Goal: Contribute content: Contribute content

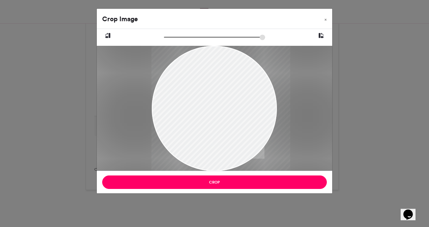
click at [219, 104] on div at bounding box center [221, 138] width 139 height 185
click at [172, 37] on input "zoom" at bounding box center [214, 37] width 101 height 6
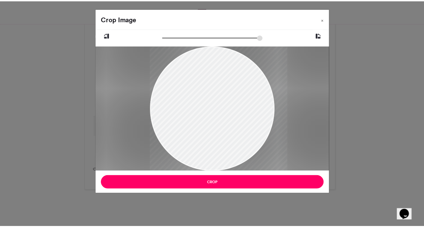
scroll to position [553, 0]
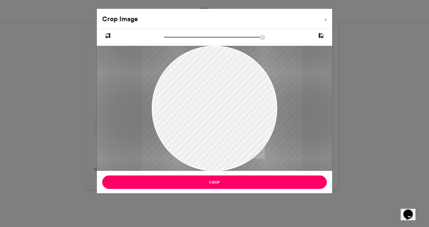
drag, startPoint x: 172, startPoint y: 37, endPoint x: 179, endPoint y: 36, distance: 6.5
type input "******"
click at [179, 36] on input "zoom" at bounding box center [214, 37] width 101 height 6
drag, startPoint x: 205, startPoint y: 81, endPoint x: 215, endPoint y: 85, distance: 10.9
click at [215, 85] on div at bounding box center [232, 147] width 161 height 214
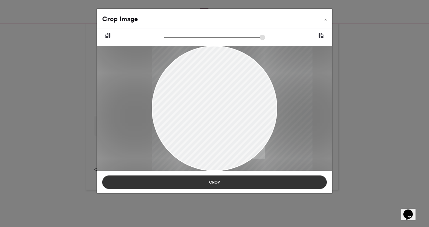
click at [212, 181] on button "Crop" at bounding box center [214, 182] width 225 height 13
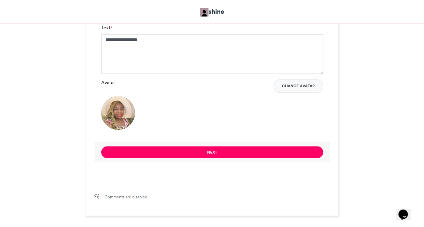
scroll to position [526, 0]
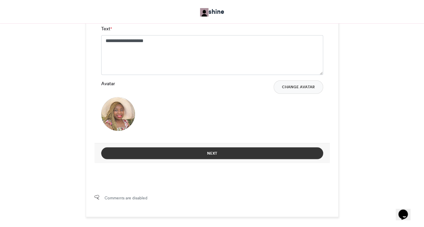
click at [190, 153] on button "Next" at bounding box center [212, 153] width 222 height 12
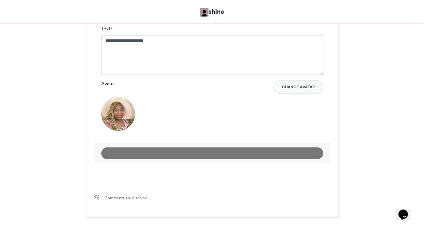
scroll to position [322, 0]
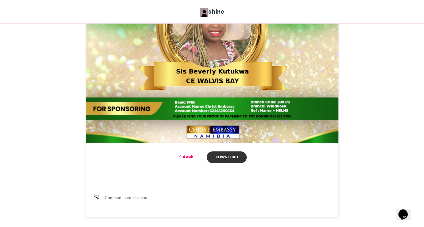
click at [229, 159] on link "Download" at bounding box center [226, 158] width 39 height 12
click at [190, 159] on link "Back" at bounding box center [186, 156] width 16 height 7
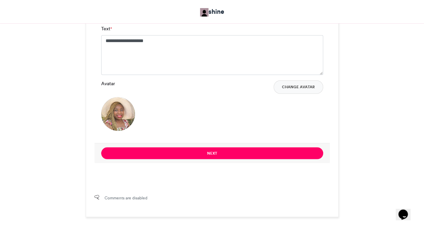
click at [95, 63] on div "**********" at bounding box center [212, 54] width 236 height 180
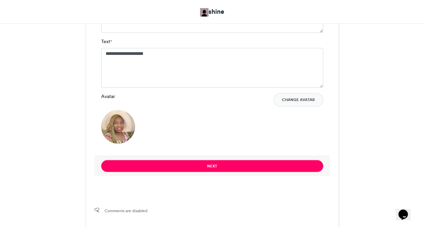
scroll to position [513, 0]
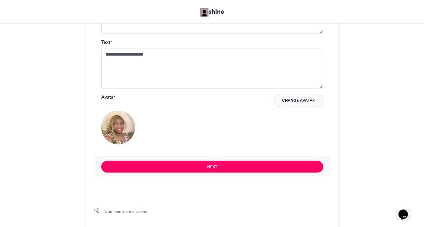
click at [300, 101] on button "Change Avatar" at bounding box center [299, 100] width 50 height 13
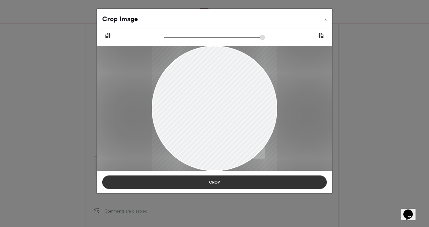
click at [216, 182] on button "Crop" at bounding box center [214, 182] width 225 height 13
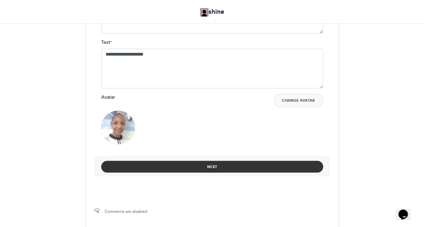
click at [231, 164] on button "Next" at bounding box center [212, 167] width 222 height 12
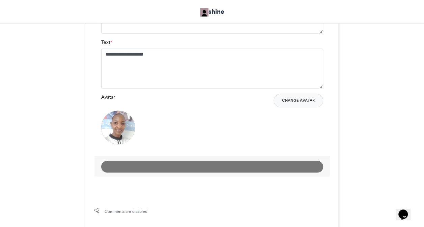
scroll to position [308, 0]
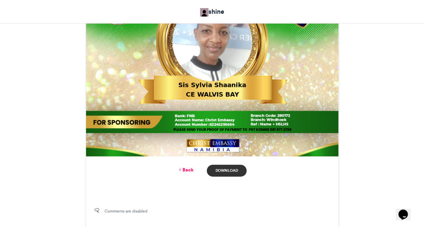
click at [232, 170] on link "Download" at bounding box center [226, 171] width 39 height 12
click at [187, 173] on link "Back" at bounding box center [186, 170] width 16 height 7
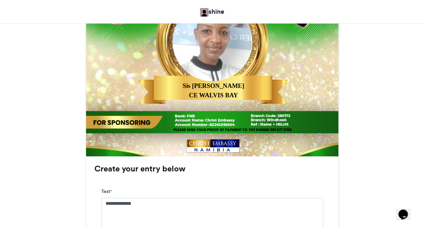
scroll to position [513, 0]
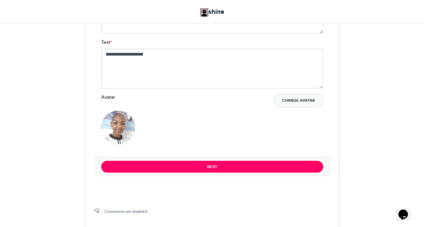
click at [303, 101] on button "Change Avatar" at bounding box center [299, 100] width 50 height 13
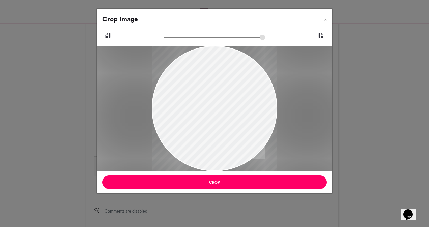
drag, startPoint x: 213, startPoint y: 78, endPoint x: 215, endPoint y: 100, distance: 22.0
click at [215, 100] on div at bounding box center [215, 130] width 126 height 286
drag, startPoint x: 215, startPoint y: 100, endPoint x: 216, endPoint y: 106, distance: 6.4
click at [216, 106] on div at bounding box center [215, 137] width 126 height 286
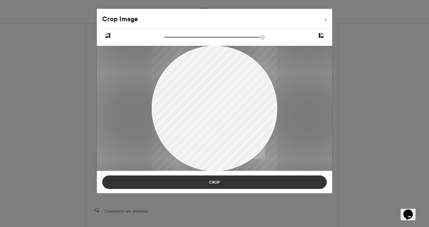
click at [218, 183] on button "Crop" at bounding box center [214, 182] width 225 height 13
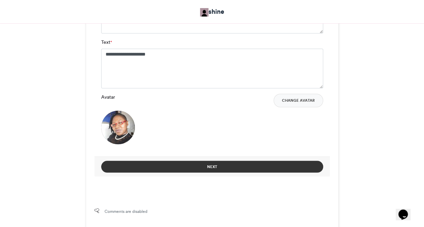
click at [222, 165] on button "Next" at bounding box center [212, 167] width 222 height 12
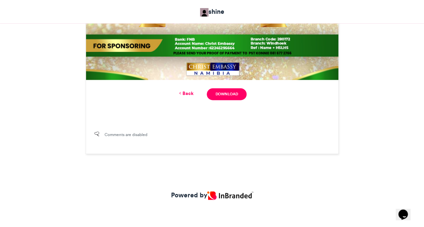
scroll to position [308, 0]
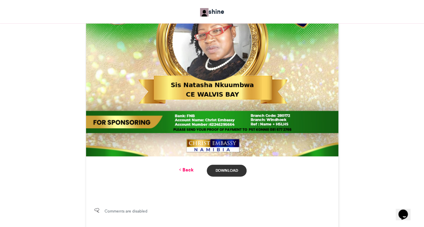
click at [224, 168] on link "Download" at bounding box center [226, 171] width 39 height 12
click at [186, 171] on link "Back" at bounding box center [186, 170] width 16 height 7
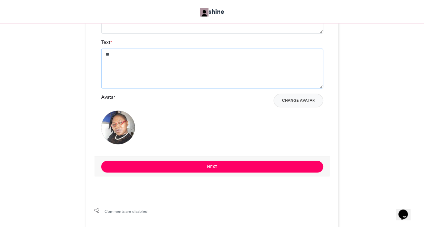
type textarea "*"
type textarea "**********"
click at [289, 101] on button "Change Avatar" at bounding box center [299, 100] width 50 height 13
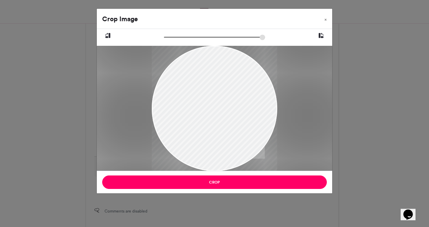
drag, startPoint x: 218, startPoint y: 98, endPoint x: 222, endPoint y: 119, distance: 22.3
click at [222, 119] on div at bounding box center [215, 130] width 126 height 188
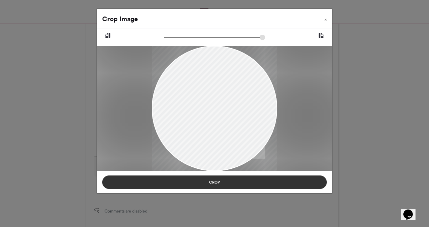
click at [220, 182] on button "Crop" at bounding box center [214, 182] width 225 height 13
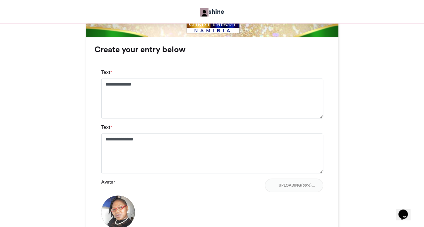
scroll to position [364, 0]
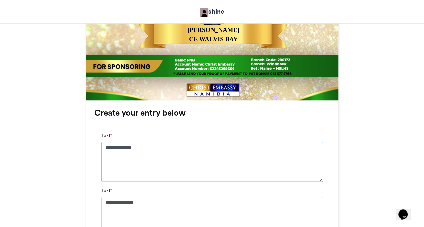
click at [143, 146] on textarea "**********" at bounding box center [212, 162] width 222 height 40
type textarea "**********"
click at [75, 173] on div "MAKE A JOYFUL SOUND shine [DATE] 24" at bounding box center [212, 61] width 385 height 635
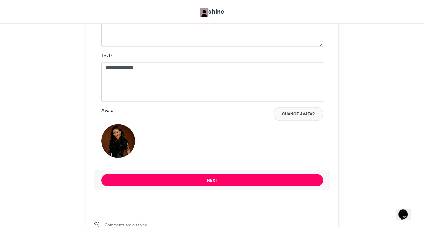
scroll to position [513, 0]
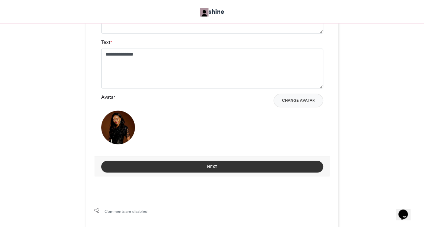
click at [173, 166] on button "Next" at bounding box center [212, 167] width 222 height 12
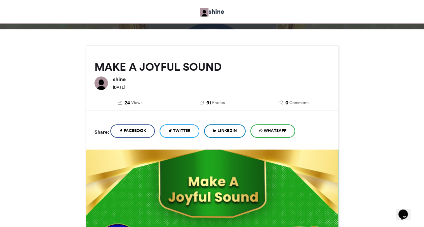
scroll to position [308, 0]
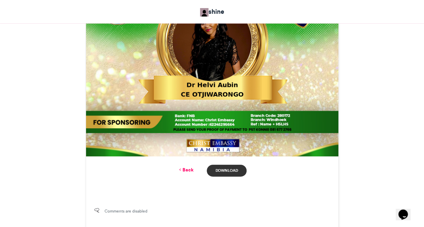
click at [220, 171] on link "Download" at bounding box center [226, 171] width 39 height 12
click at [186, 168] on link "Back" at bounding box center [186, 170] width 16 height 7
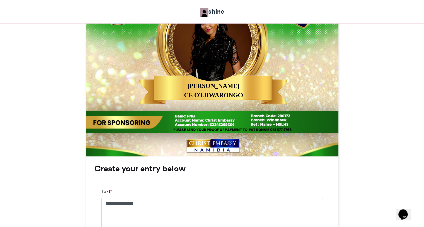
scroll to position [513, 0]
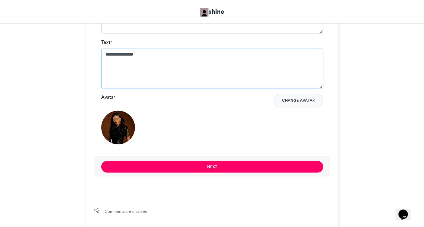
click at [149, 61] on textarea "**********" at bounding box center [212, 69] width 222 height 40
type textarea "*"
paste textarea "**********"
click at [301, 101] on button "Change Avatar" at bounding box center [299, 100] width 50 height 13
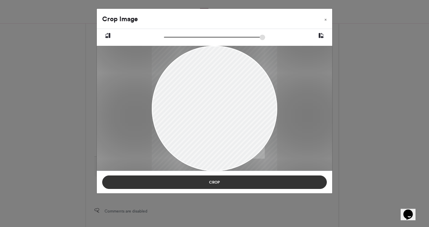
click at [213, 187] on button "Crop" at bounding box center [214, 182] width 225 height 13
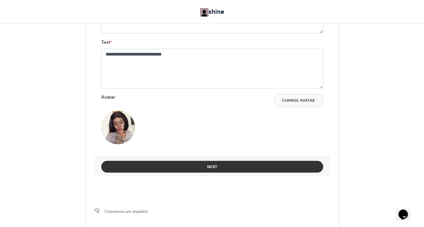
click at [203, 167] on button "Next" at bounding box center [212, 167] width 222 height 12
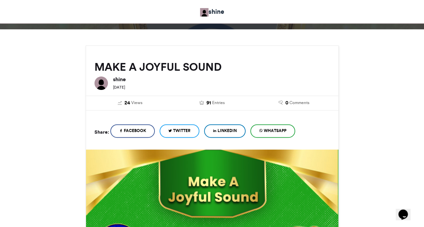
scroll to position [308, 0]
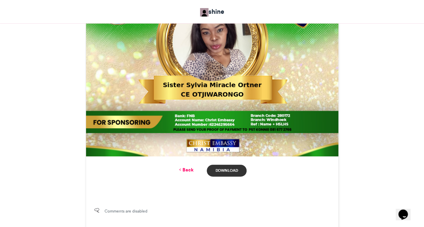
click at [229, 170] on link "Download" at bounding box center [226, 171] width 39 height 12
click at [186, 168] on link "Back" at bounding box center [186, 170] width 16 height 7
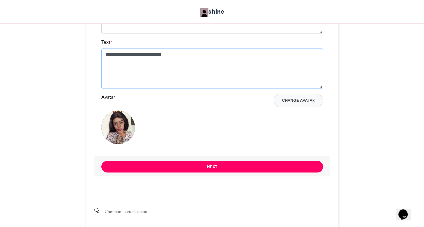
click at [178, 59] on textarea "**********" at bounding box center [212, 69] width 222 height 40
click at [292, 97] on button "Change Avatar" at bounding box center [299, 100] width 50 height 13
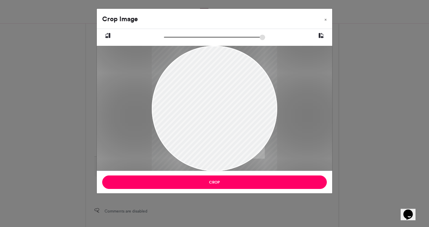
drag, startPoint x: 202, startPoint y: 148, endPoint x: 192, endPoint y: 126, distance: 25.1
click at [192, 126] on div at bounding box center [215, 108] width 126 height 126
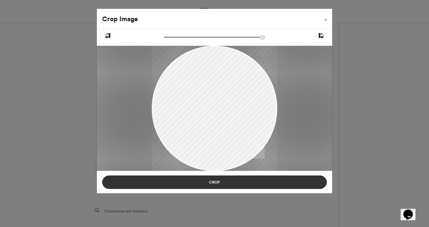
click at [206, 182] on button "Crop" at bounding box center [214, 182] width 225 height 13
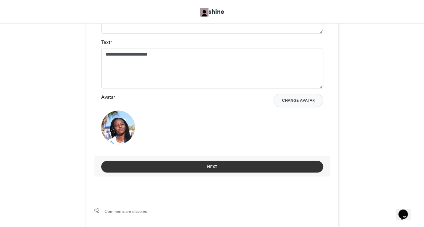
click at [230, 170] on button "Next" at bounding box center [212, 167] width 222 height 12
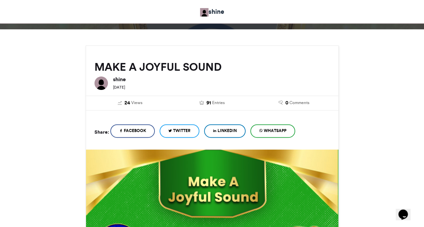
scroll to position [308, 0]
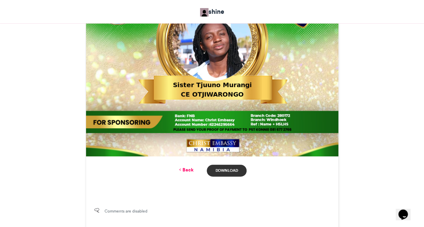
click at [223, 171] on link "Download" at bounding box center [226, 171] width 39 height 12
click at [189, 169] on link "Back" at bounding box center [186, 170] width 16 height 7
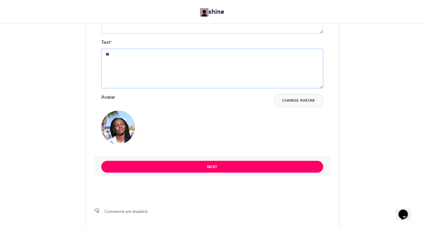
type textarea "*"
paste textarea "**********"
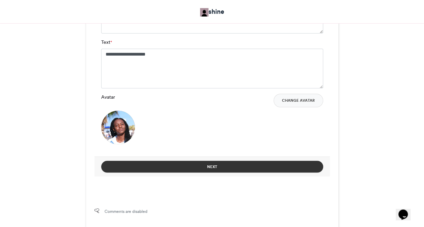
click at [233, 170] on button "Next" at bounding box center [212, 167] width 222 height 12
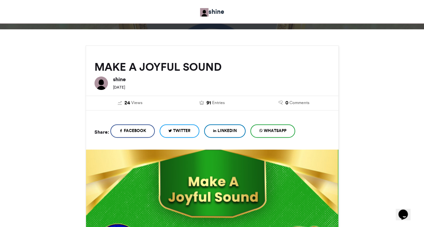
scroll to position [308, 0]
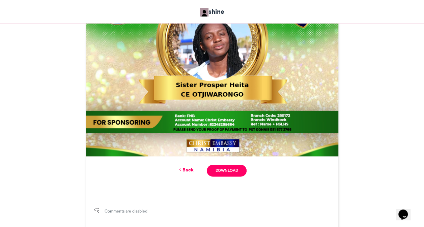
click at [184, 170] on link "Back" at bounding box center [186, 170] width 16 height 7
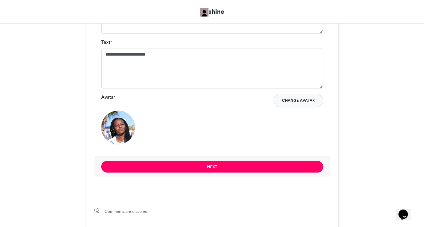
click at [297, 99] on button "Change Avatar" at bounding box center [299, 100] width 50 height 13
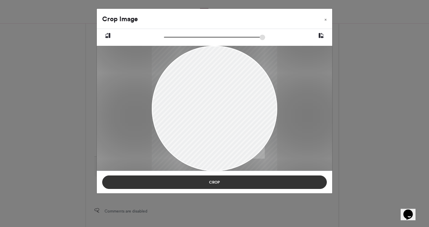
click at [218, 181] on button "Crop" at bounding box center [214, 182] width 225 height 13
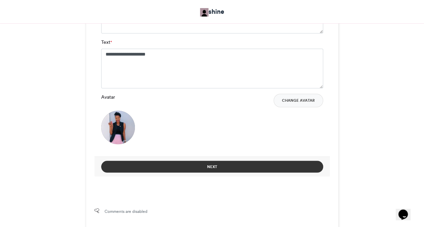
click at [213, 167] on button "Next" at bounding box center [212, 167] width 222 height 12
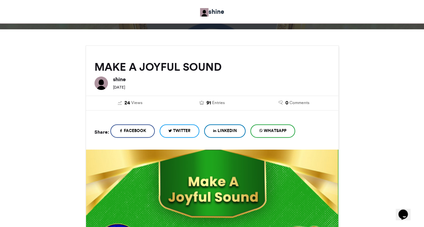
scroll to position [308, 0]
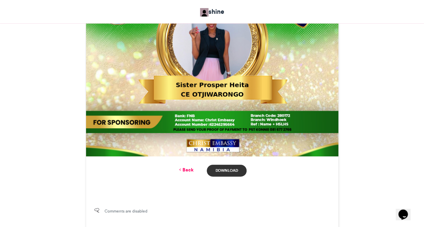
click at [217, 168] on link "Download" at bounding box center [226, 171] width 39 height 12
click at [227, 170] on link "Download" at bounding box center [226, 171] width 39 height 12
click at [186, 168] on link "Back" at bounding box center [186, 170] width 16 height 7
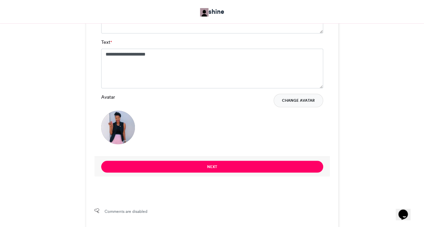
click at [284, 100] on button "Change Avatar" at bounding box center [299, 100] width 50 height 13
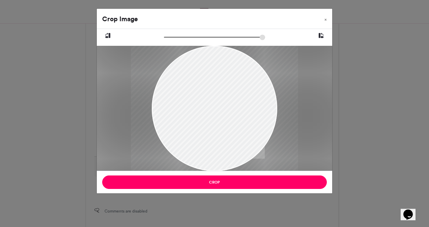
click at [175, 146] on div at bounding box center [214, 109] width 167 height 126
drag, startPoint x: 207, startPoint y: 151, endPoint x: 220, endPoint y: 152, distance: 12.8
click at [220, 152] on div at bounding box center [227, 109] width 167 height 126
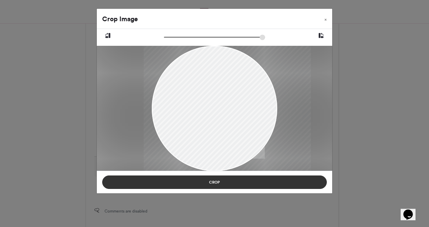
click at [217, 185] on button "Crop" at bounding box center [214, 182] width 225 height 13
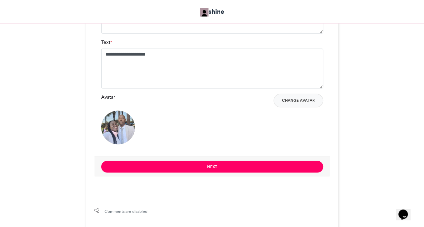
click at [192, 39] on div "**********" at bounding box center [212, 64] width 222 height 50
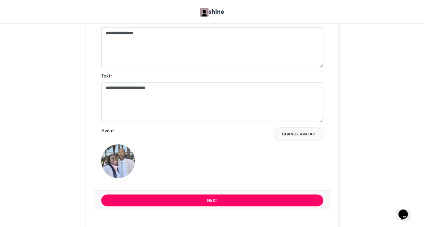
scroll to position [459, 0]
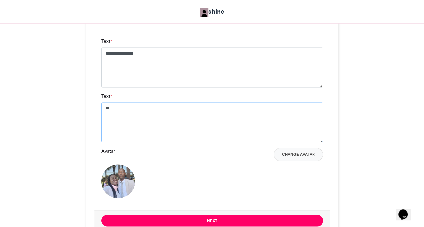
type textarea "*"
paste textarea "**********"
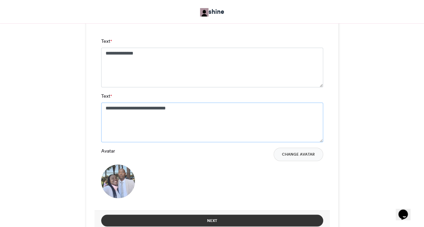
type textarea "**********"
click at [238, 219] on button "Next" at bounding box center [212, 221] width 222 height 12
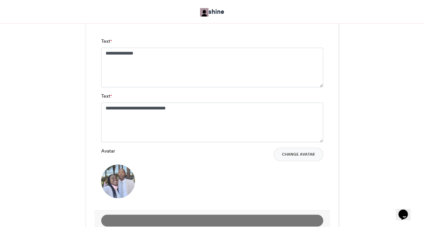
scroll to position [385, 0]
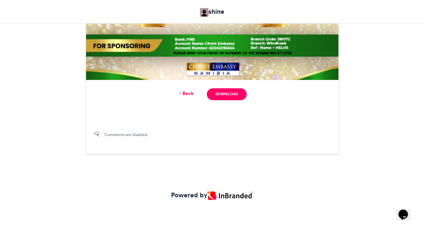
click at [87, 148] on div "Comments are disabled" at bounding box center [212, 138] width 252 height 31
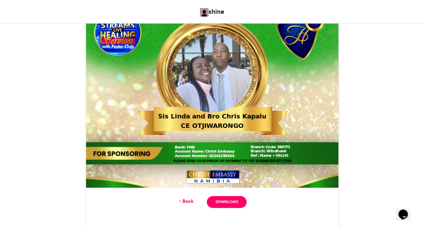
scroll to position [291, 0]
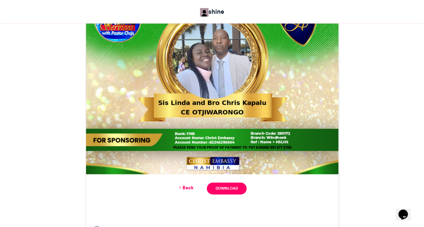
click at [223, 195] on div "Back Download" at bounding box center [212, 188] width 252 height 29
click at [223, 190] on link "Download" at bounding box center [226, 189] width 39 height 12
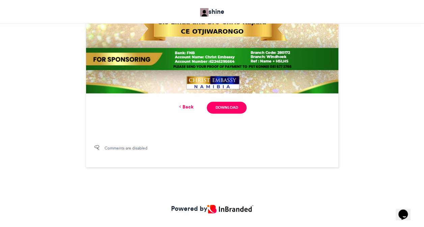
scroll to position [385, 0]
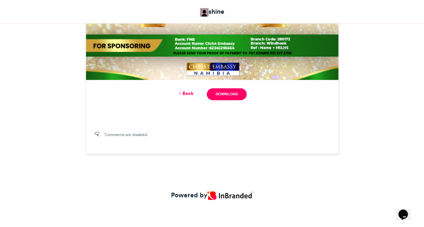
click at [187, 91] on link "Back" at bounding box center [186, 93] width 16 height 7
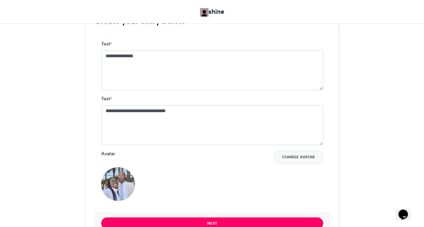
scroll to position [454, 0]
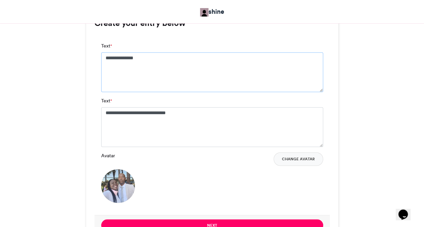
click at [150, 70] on textarea "**********" at bounding box center [212, 72] width 222 height 40
type textarea "**********"
click at [181, 114] on textarea "**********" at bounding box center [212, 127] width 222 height 40
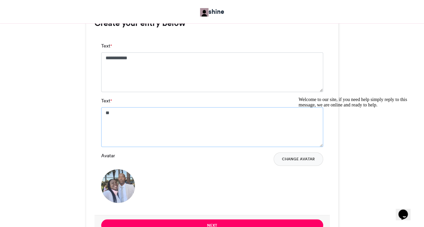
type textarea "*"
click at [299, 108] on div "Welcome to our site, if you need help simply reply to this message, we are onli…" at bounding box center [359, 102] width 121 height 11
click at [288, 160] on button "Change Avatar" at bounding box center [299, 159] width 50 height 13
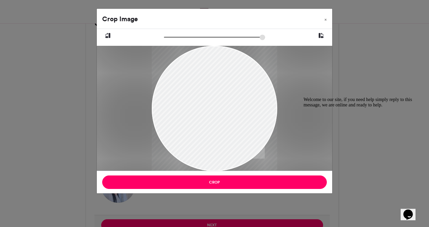
drag, startPoint x: 230, startPoint y: 136, endPoint x: 230, endPoint y: 140, distance: 3.7
click at [230, 140] on div at bounding box center [215, 112] width 126 height 167
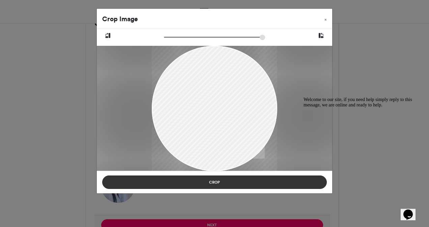
click at [229, 182] on button "Crop" at bounding box center [214, 182] width 225 height 13
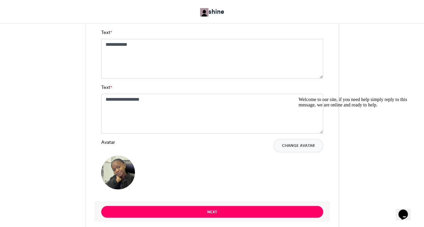
scroll to position [481, 0]
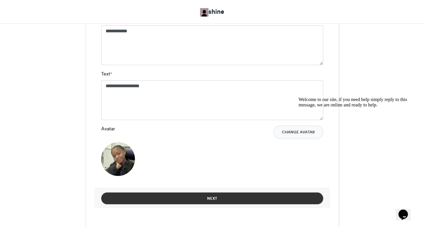
click at [204, 198] on button "Next" at bounding box center [212, 199] width 222 height 12
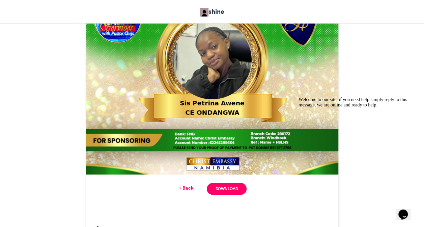
scroll to position [291, 0]
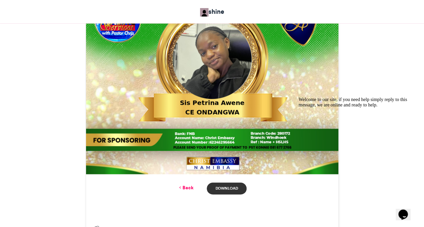
click at [227, 191] on link "Download" at bounding box center [226, 189] width 39 height 12
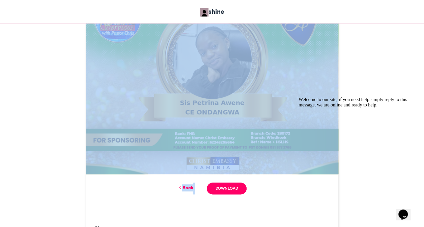
drag, startPoint x: 62, startPoint y: 88, endPoint x: 203, endPoint y: 200, distance: 179.9
click at [203, 200] on div "MAKE A JOYFUL SOUND shine [DATE] 24" at bounding box center [212, 33] width 385 height 431
drag, startPoint x: 203, startPoint y: 200, endPoint x: 184, endPoint y: 187, distance: 22.6
click at [184, 187] on link "Back" at bounding box center [186, 188] width 16 height 7
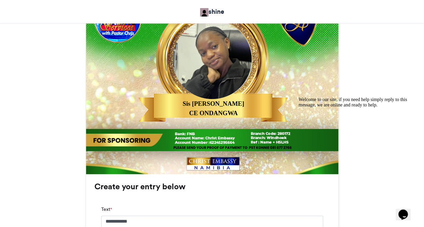
scroll to position [495, 0]
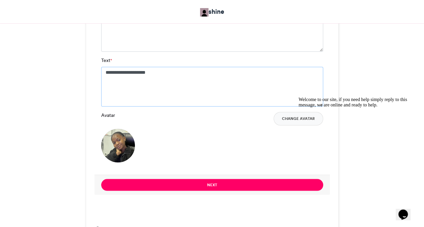
type textarea "**********"
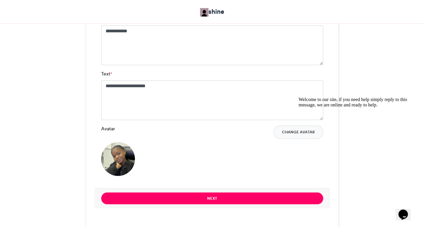
scroll to position [441, 0]
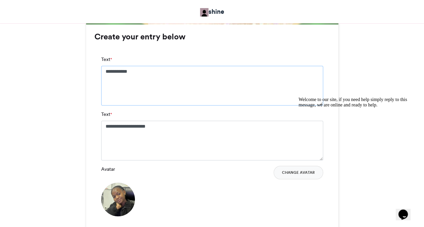
click at [146, 73] on textarea "**********" at bounding box center [212, 86] width 222 height 40
type textarea "**********"
click at [292, 170] on button "Change Avatar" at bounding box center [299, 172] width 50 height 13
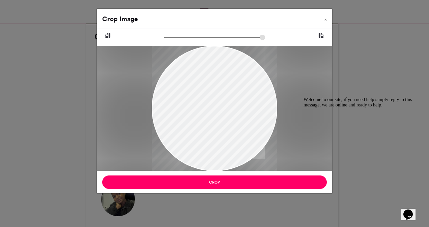
drag, startPoint x: 208, startPoint y: 69, endPoint x: 191, endPoint y: 147, distance: 79.7
click at [191, 147] on div at bounding box center [215, 186] width 126 height 312
drag, startPoint x: 232, startPoint y: 119, endPoint x: 211, endPoint y: 125, distance: 21.8
click at [211, 125] on div at bounding box center [215, 192] width 126 height 312
drag, startPoint x: 168, startPoint y: 35, endPoint x: 172, endPoint y: 36, distance: 4.3
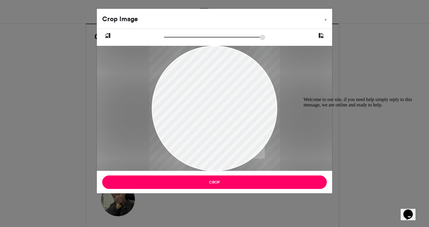
type input "******"
click at [172, 36] on input "zoom" at bounding box center [214, 37] width 101 height 6
drag, startPoint x: 204, startPoint y: 71, endPoint x: 189, endPoint y: 74, distance: 15.0
click at [189, 74] on div at bounding box center [211, 200] width 131 height 326
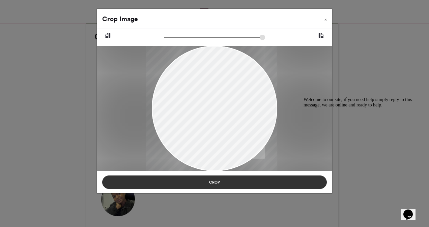
click at [214, 181] on button "Crop" at bounding box center [214, 182] width 225 height 13
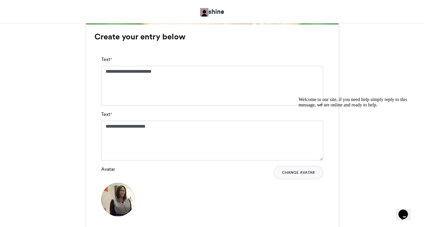
click at [335, 213] on div "**********" at bounding box center [212, 140] width 252 height 233
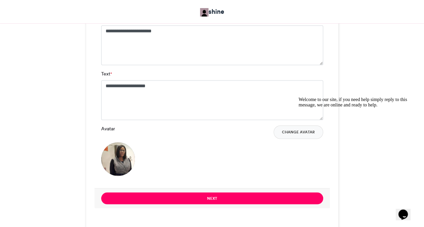
scroll to position [481, 0]
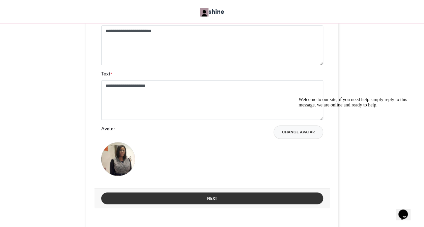
click at [244, 194] on button "Next" at bounding box center [212, 199] width 222 height 12
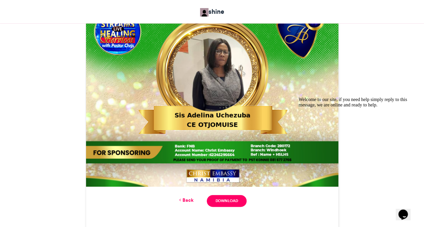
scroll to position [291, 0]
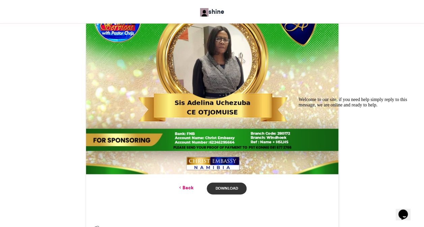
click at [236, 188] on link "Download" at bounding box center [226, 189] width 39 height 12
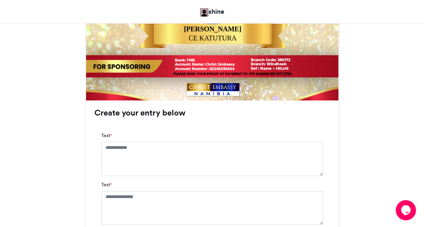
scroll to position [378, 0]
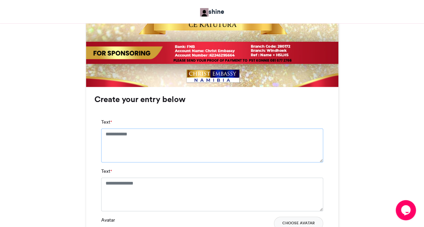
click at [175, 133] on textarea "Text *" at bounding box center [212, 146] width 222 height 34
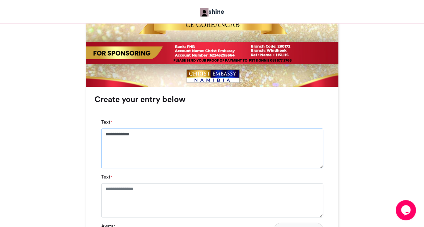
type textarea "**********"
click at [159, 195] on textarea "Text *" at bounding box center [212, 201] width 222 height 34
type textarea "*"
click at [114, 192] on textarea "**********" at bounding box center [212, 204] width 222 height 40
click at [141, 196] on textarea "**********" at bounding box center [212, 204] width 222 height 40
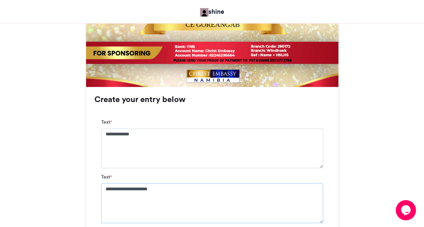
type textarea "**********"
click at [332, 181] on div "**********" at bounding box center [212, 210] width 252 height 247
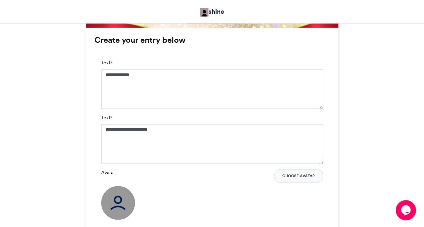
scroll to position [445, 0]
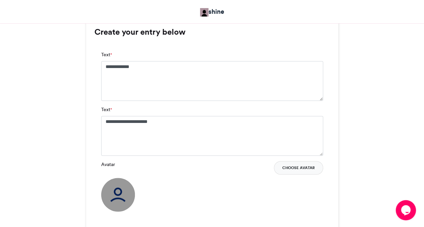
click at [317, 170] on button "Choose Avatar" at bounding box center [298, 167] width 49 height 13
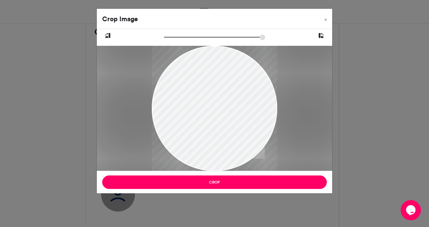
drag, startPoint x: 200, startPoint y: 91, endPoint x: 202, endPoint y: 115, distance: 23.8
click at [202, 115] on div at bounding box center [215, 132] width 126 height 279
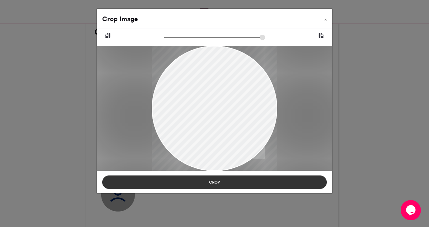
click at [213, 184] on button "Crop" at bounding box center [214, 182] width 225 height 13
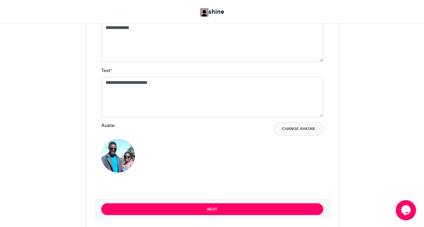
scroll to position [486, 0]
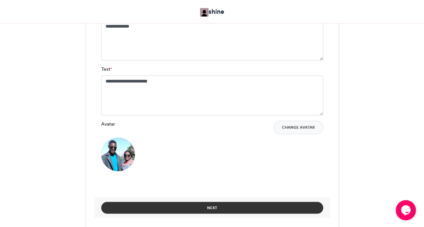
click at [263, 211] on button "Next" at bounding box center [212, 208] width 222 height 12
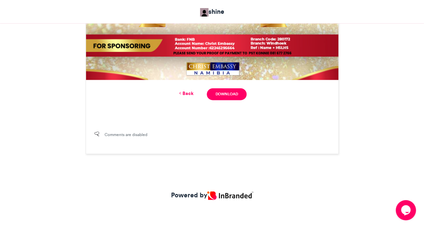
scroll to position [281, 0]
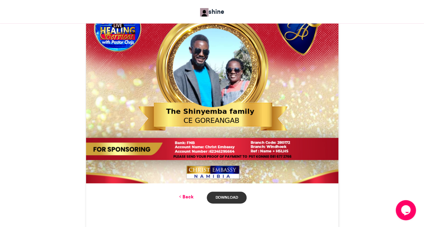
click at [232, 193] on link "Download" at bounding box center [226, 198] width 39 height 12
click at [226, 200] on link "Download" at bounding box center [226, 198] width 39 height 12
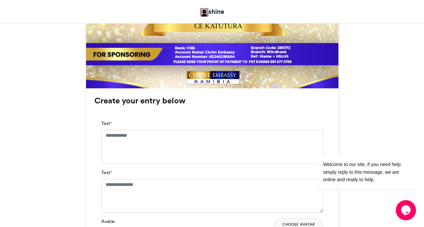
scroll to position [378, 0]
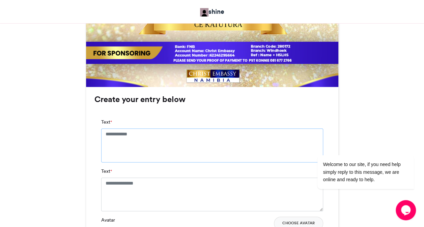
click at [129, 145] on textarea "Text *" at bounding box center [212, 146] width 222 height 34
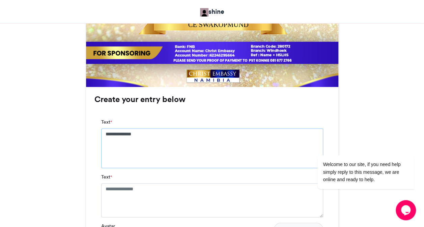
type textarea "**********"
click at [139, 188] on textarea "Text *" at bounding box center [212, 201] width 222 height 34
click at [73, 185] on div "RAISE A BANNER shine 2 weeks ago 13 13" at bounding box center [212, 55] width 385 height 650
type textarea "**********"
click at [75, 200] on div "RAISE A BANNER shine 2 weeks ago 13 13" at bounding box center [212, 55] width 385 height 650
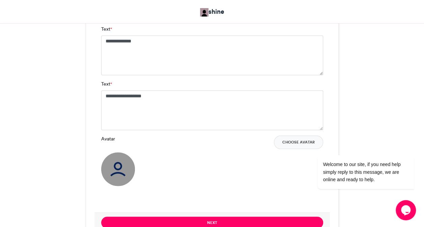
scroll to position [486, 0]
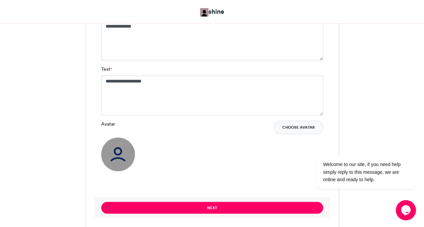
click at [291, 127] on button "Choose Avatar" at bounding box center [298, 127] width 49 height 13
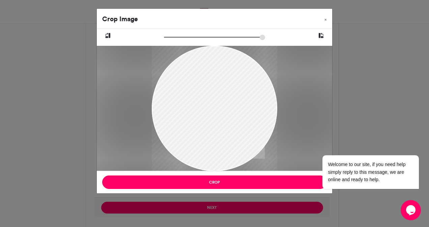
drag, startPoint x: 223, startPoint y: 128, endPoint x: 217, endPoint y: 139, distance: 13.0
click at [217, 139] on div at bounding box center [215, 120] width 126 height 164
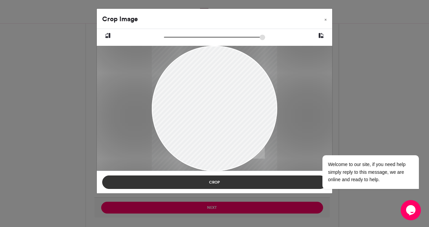
click at [249, 178] on button "Crop" at bounding box center [214, 182] width 225 height 13
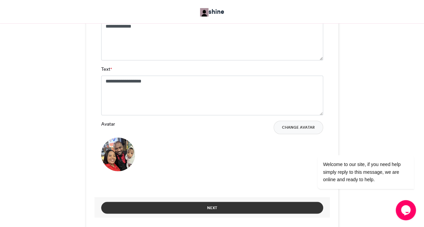
click at [240, 205] on button "Next" at bounding box center [212, 208] width 222 height 12
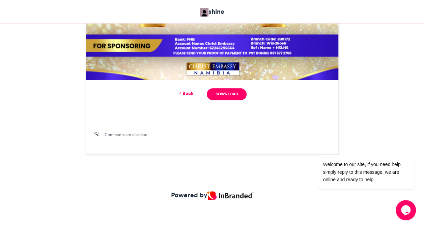
scroll to position [281, 0]
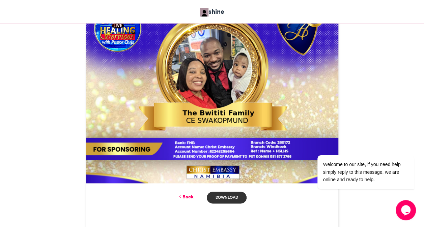
click at [226, 200] on link "Download" at bounding box center [226, 198] width 39 height 12
